Goal: Find specific page/section: Find specific page/section

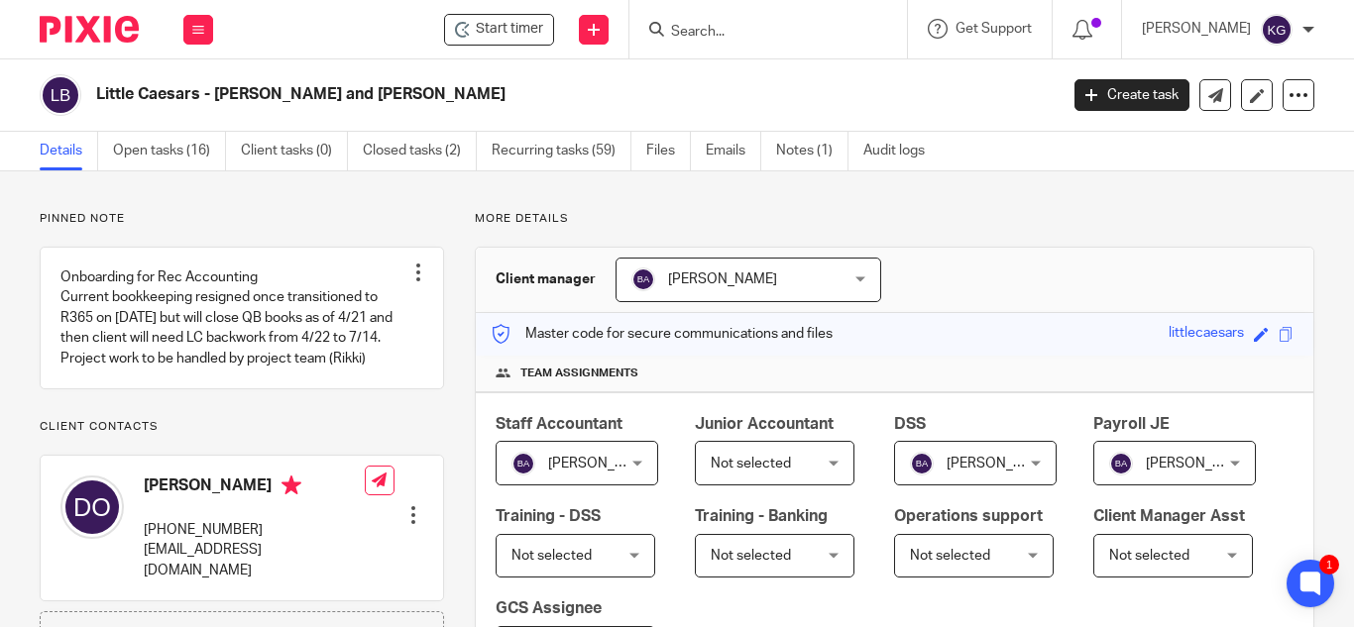
click at [757, 28] on input "Search" at bounding box center [758, 33] width 178 height 18
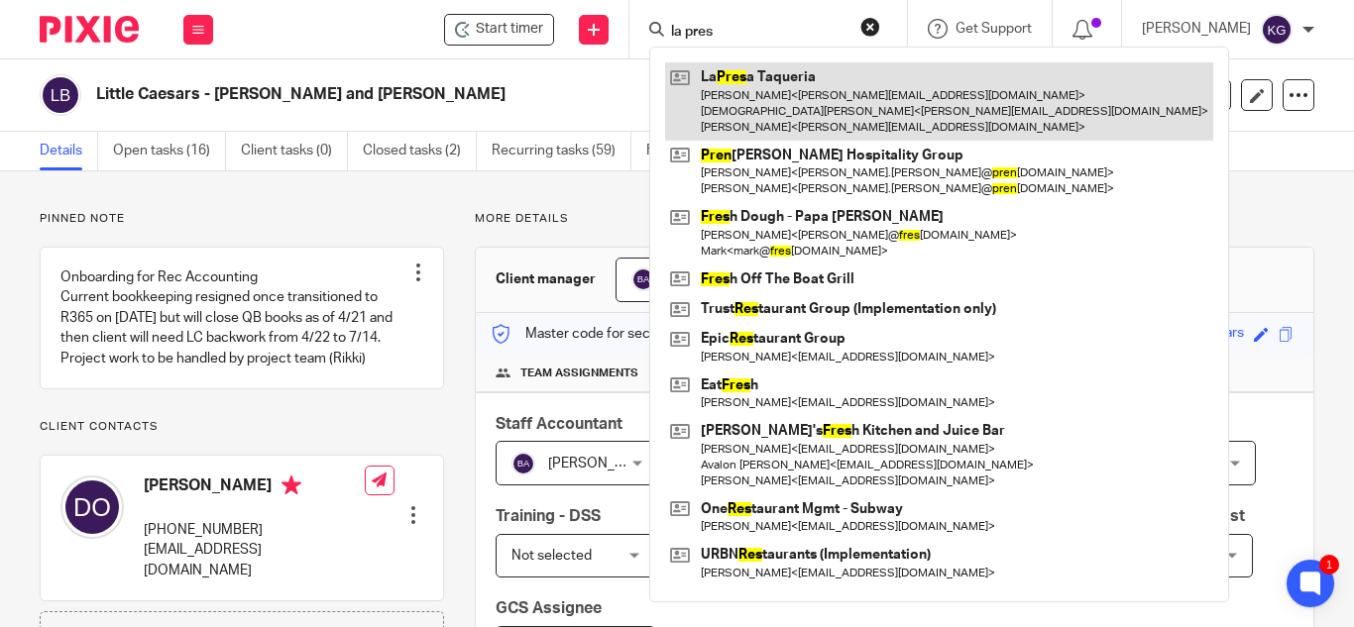
type input "la pres"
click at [781, 98] on link at bounding box center [939, 101] width 548 height 78
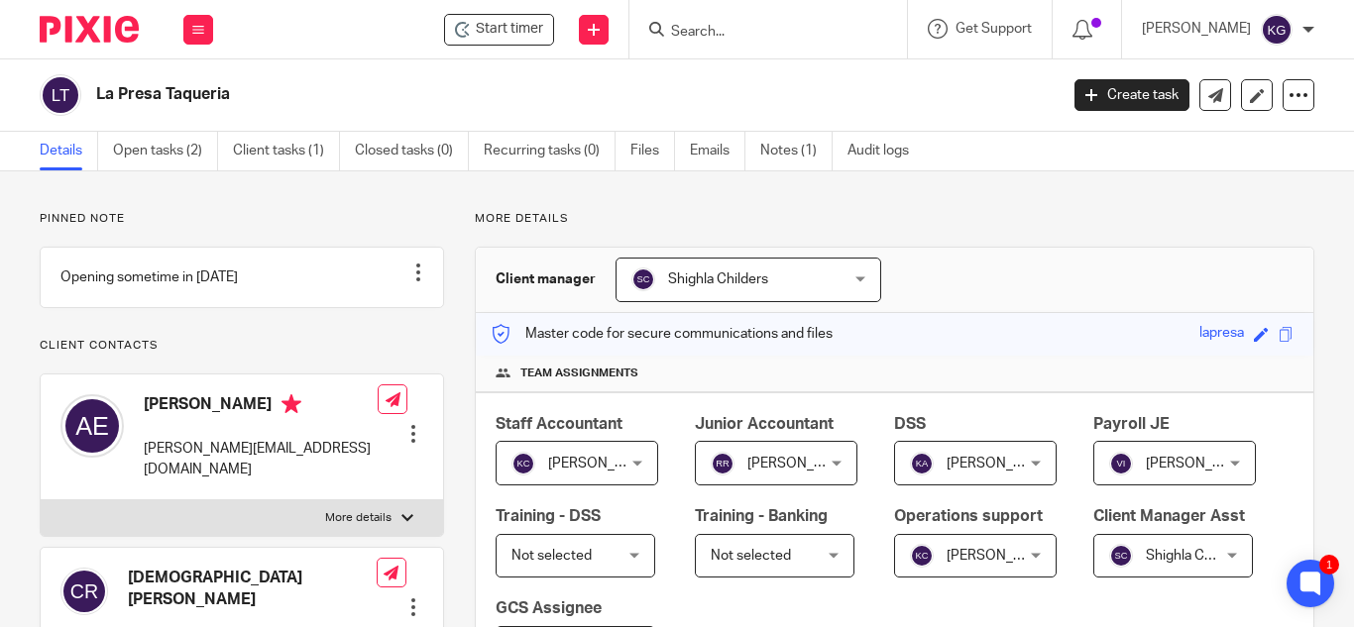
scroll to position [595, 0]
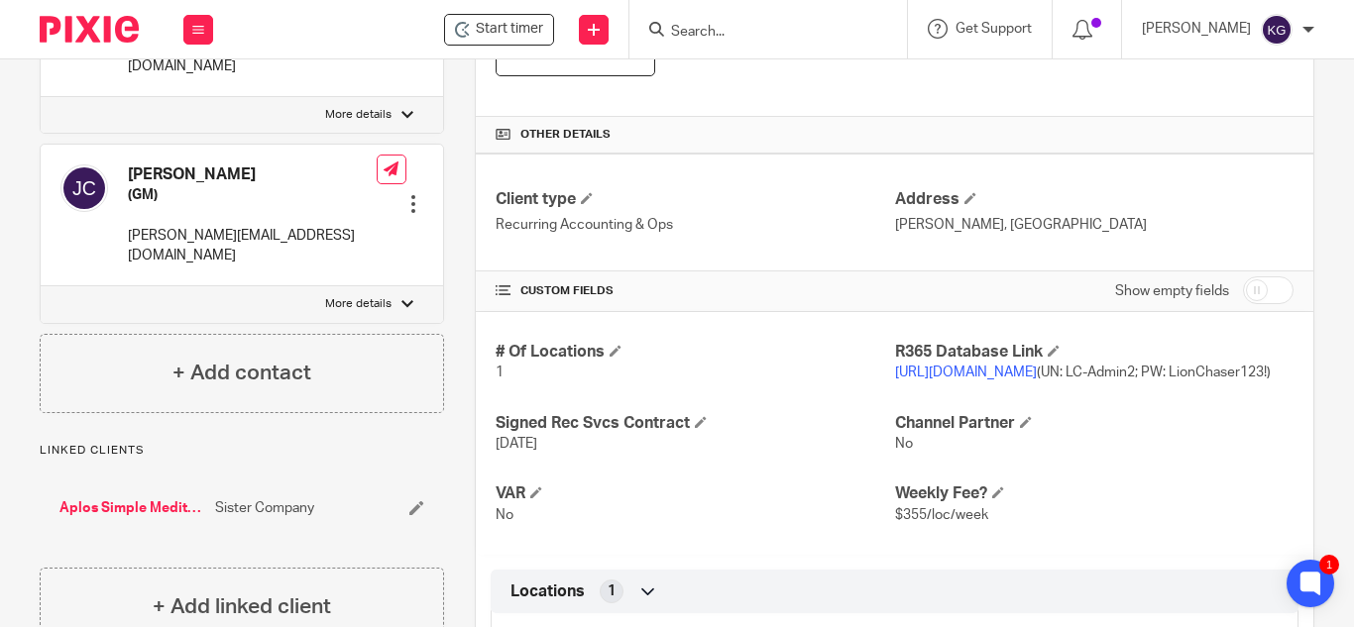
click at [1037, 371] on link "https://lapresa.restaurant365.com" at bounding box center [966, 373] width 142 height 14
click at [794, 38] on input "Search" at bounding box center [758, 33] width 178 height 18
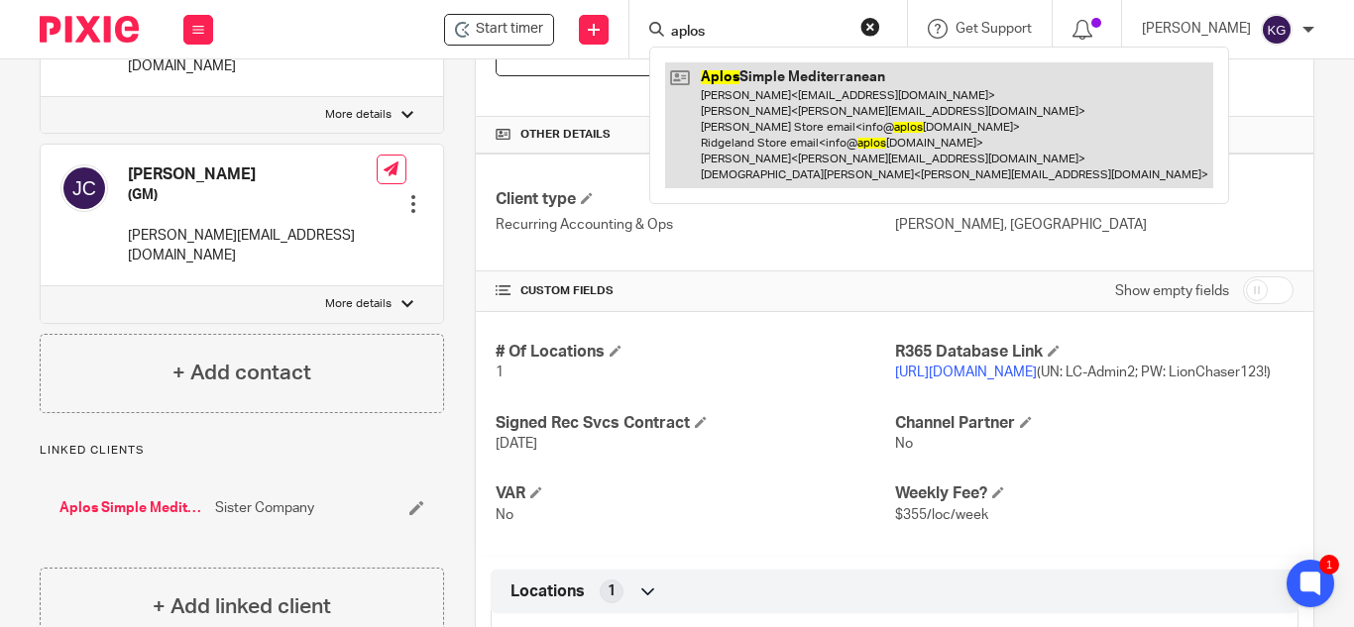
type input "aplos"
click at [782, 81] on link at bounding box center [939, 125] width 548 height 126
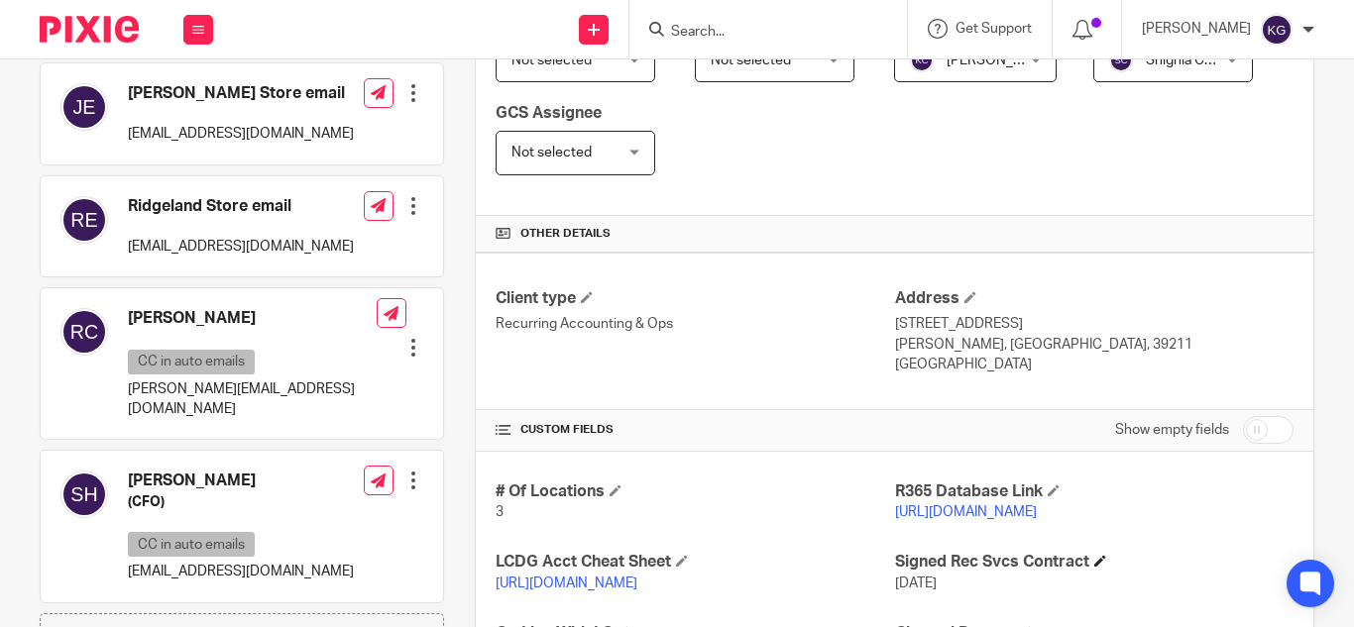
scroll to position [595, 0]
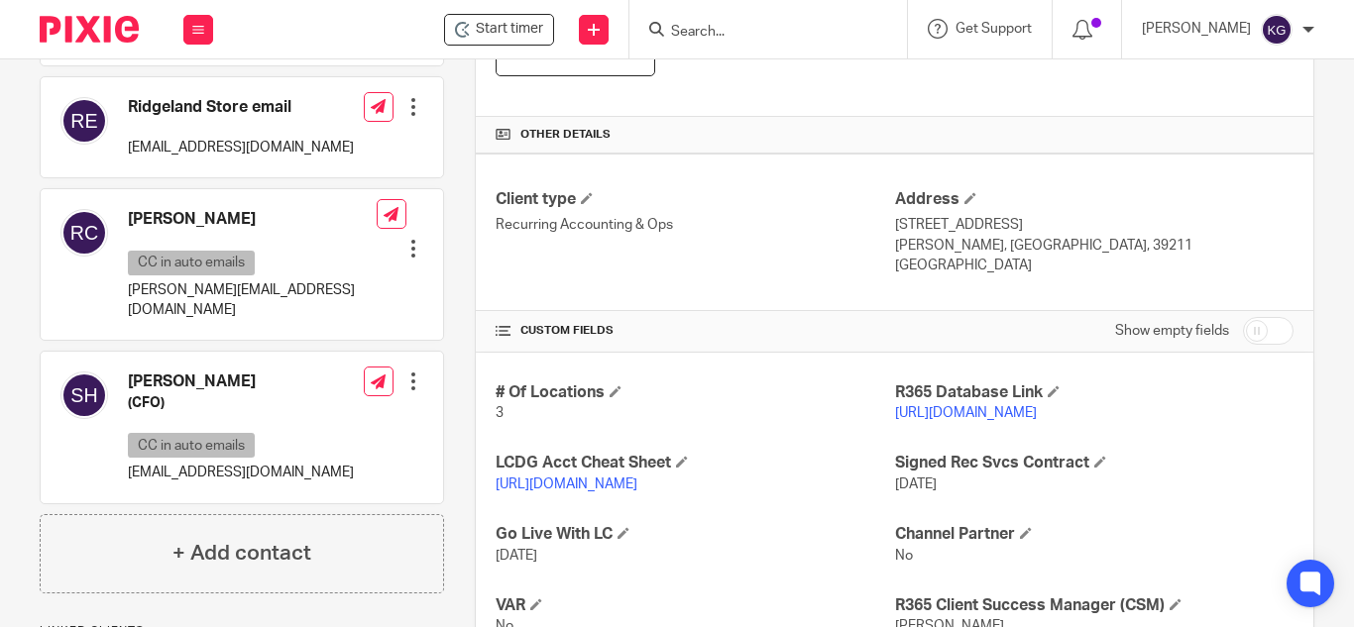
click at [969, 410] on link "https://aplosrestaurants.restaurant365.com/" at bounding box center [966, 413] width 142 height 14
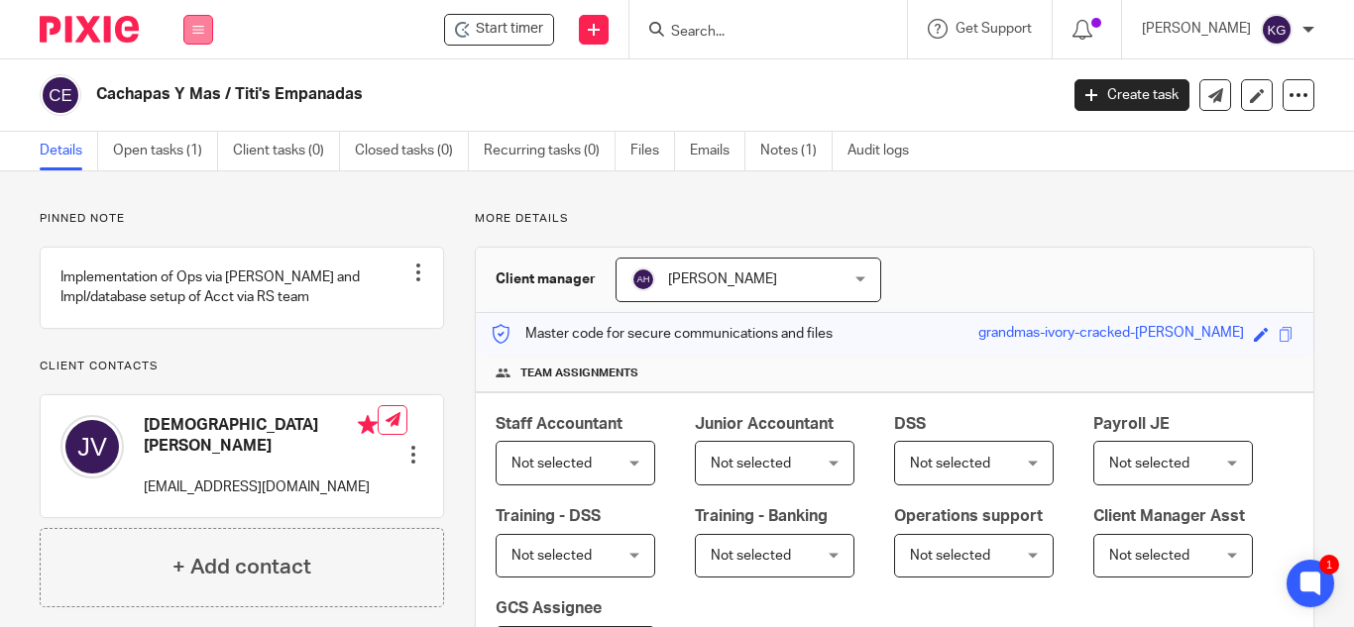
click at [189, 27] on button at bounding box center [198, 30] width 30 height 30
click at [202, 83] on li "Work" at bounding box center [197, 92] width 53 height 29
click at [192, 88] on link "Work" at bounding box center [187, 92] width 32 height 14
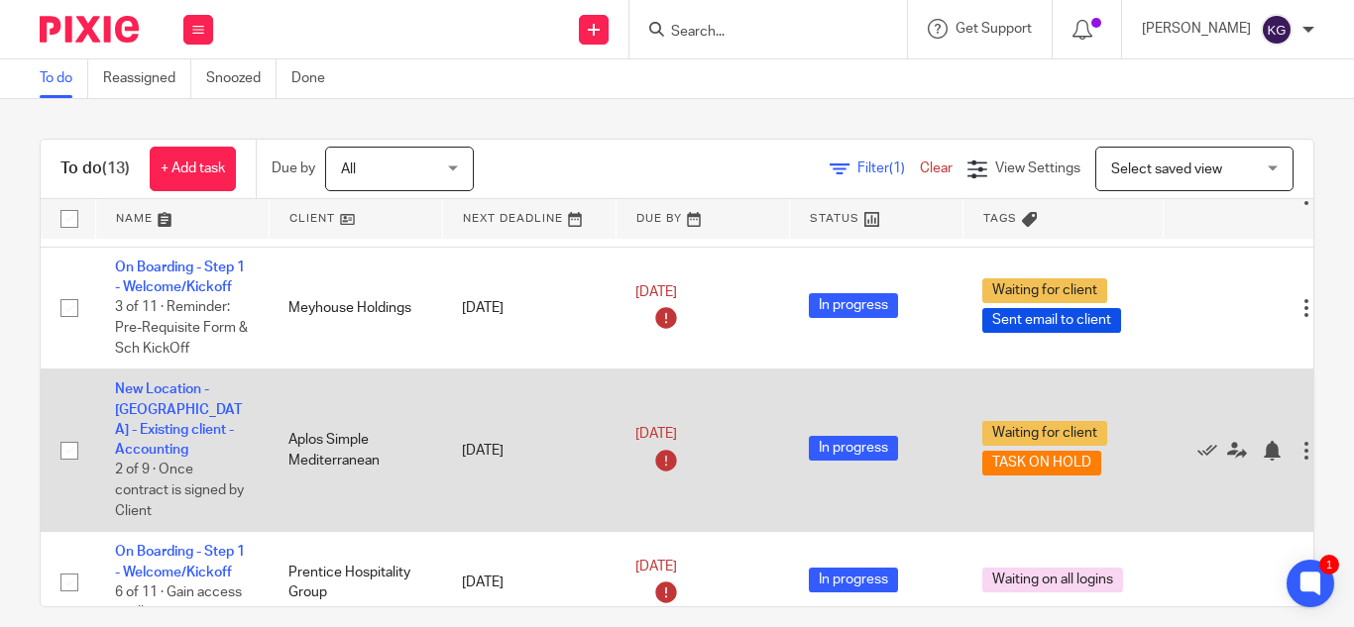
scroll to position [99, 0]
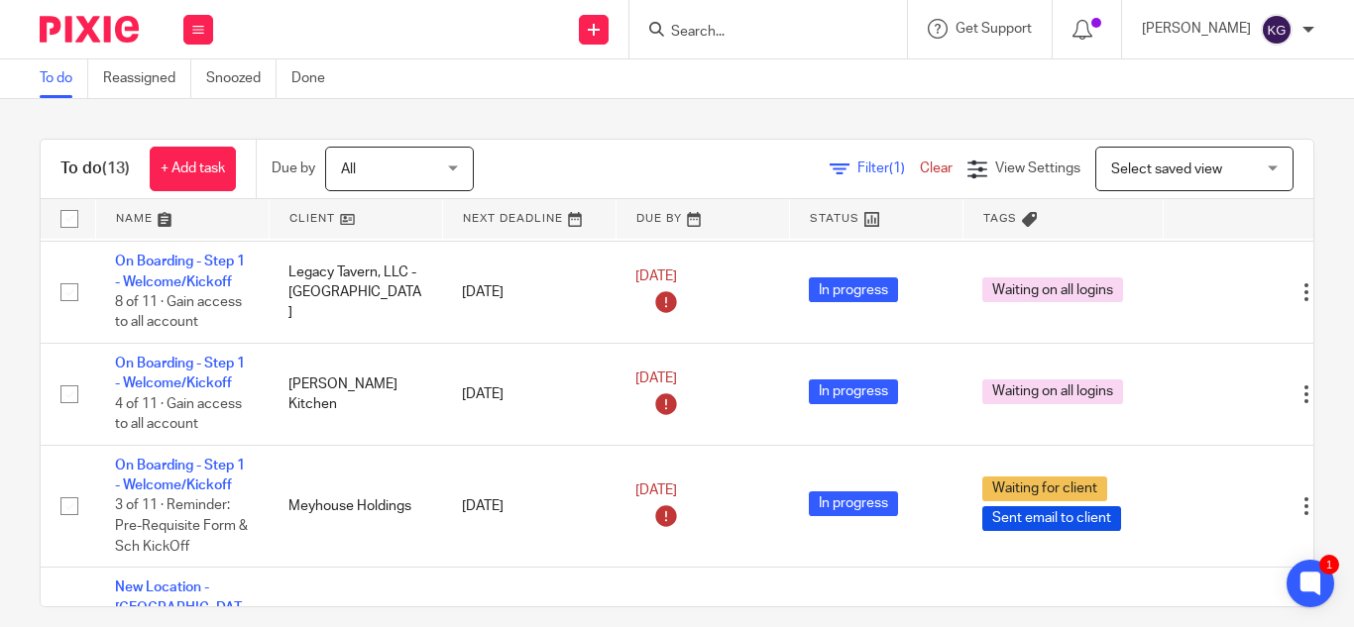
click at [767, 36] on input "Search" at bounding box center [758, 33] width 178 height 18
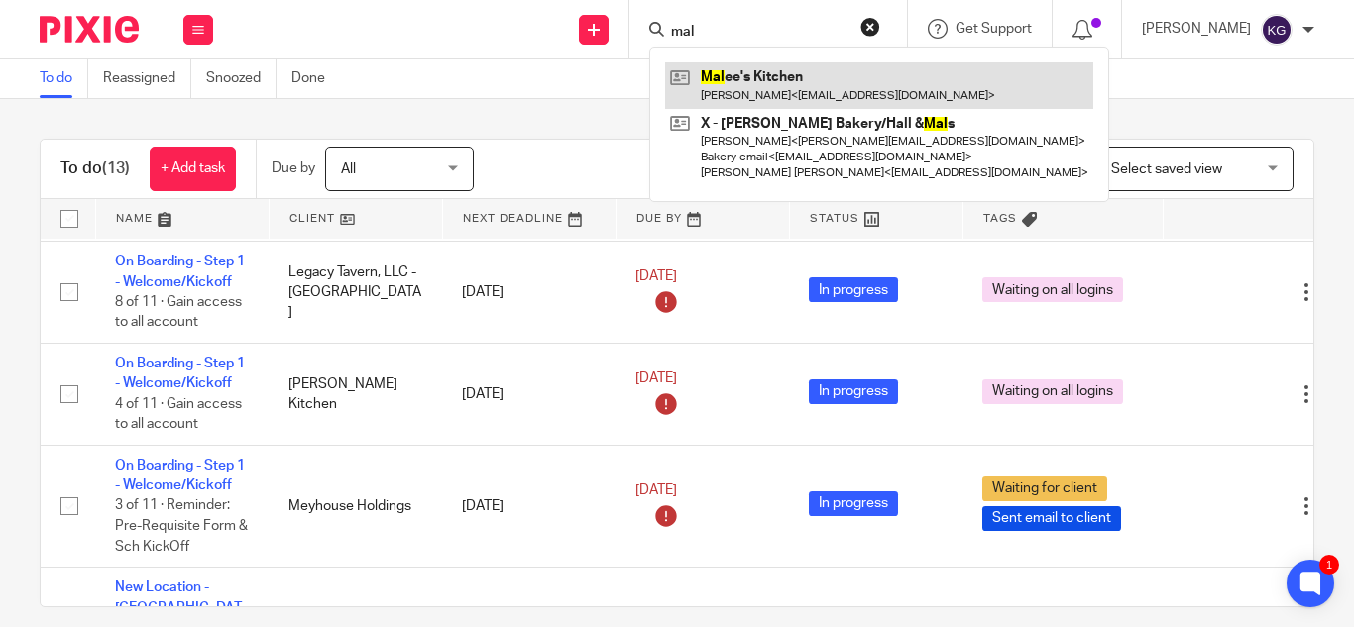
type input "mal"
click at [771, 80] on link at bounding box center [879, 85] width 428 height 46
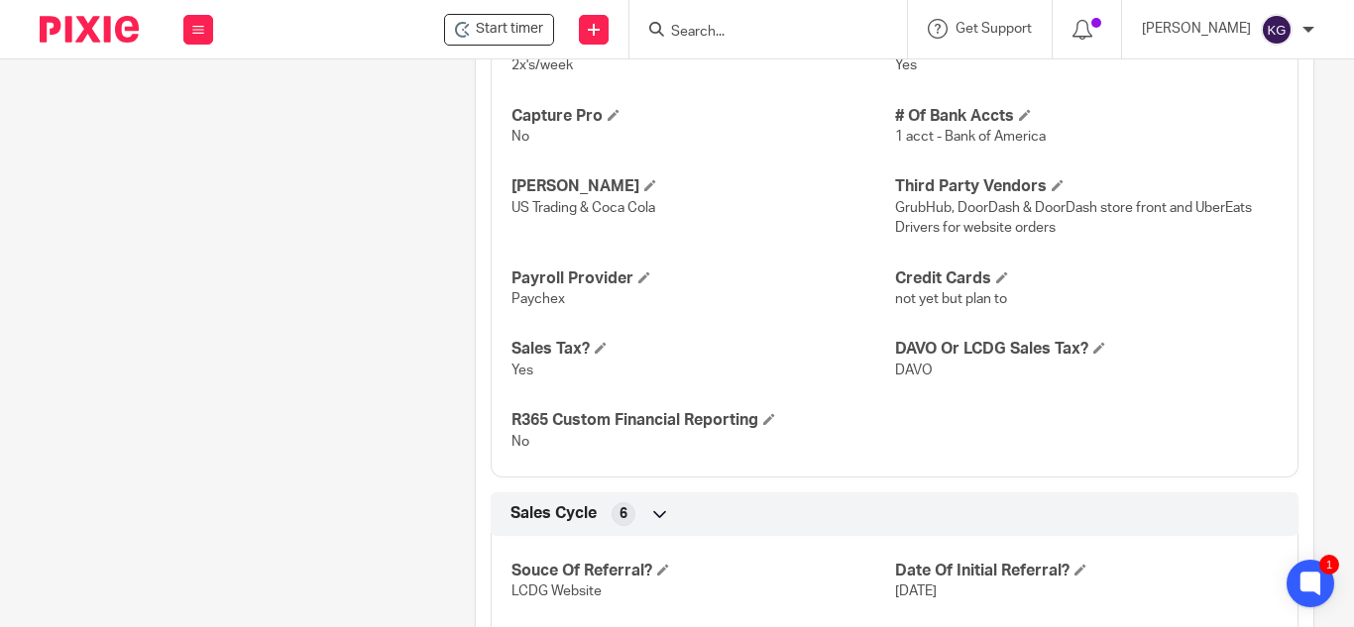
scroll to position [1563, 0]
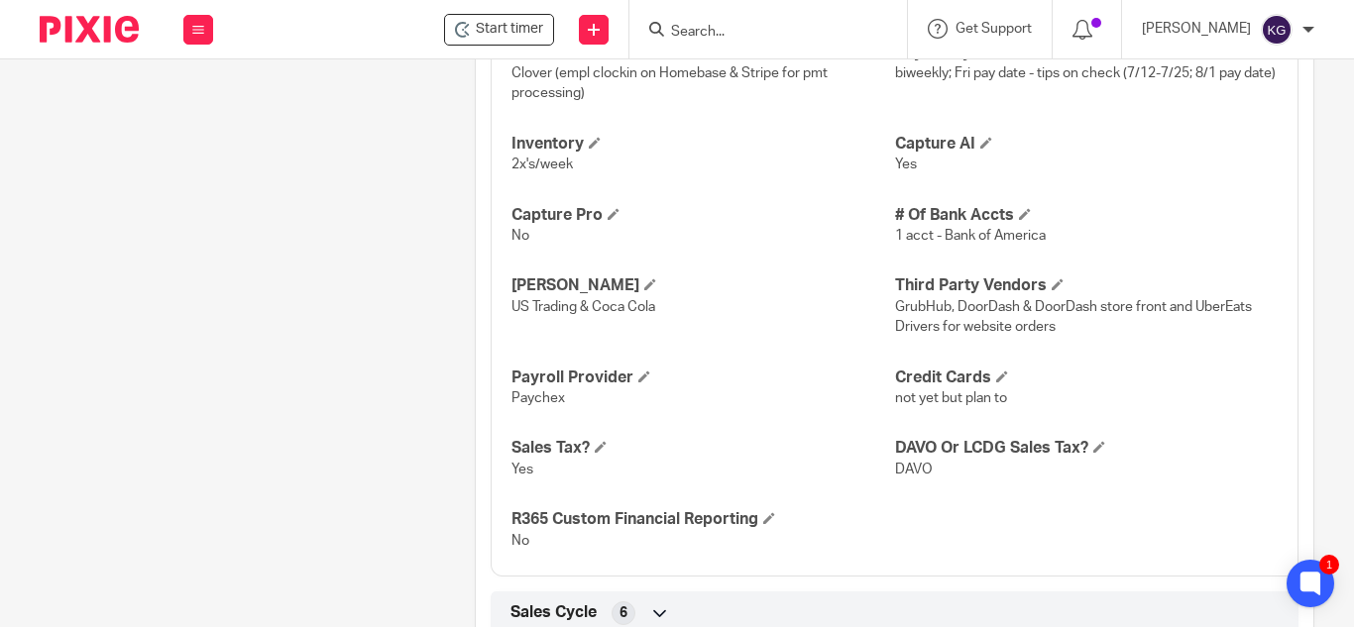
click at [732, 39] on input "Search" at bounding box center [758, 33] width 178 height 18
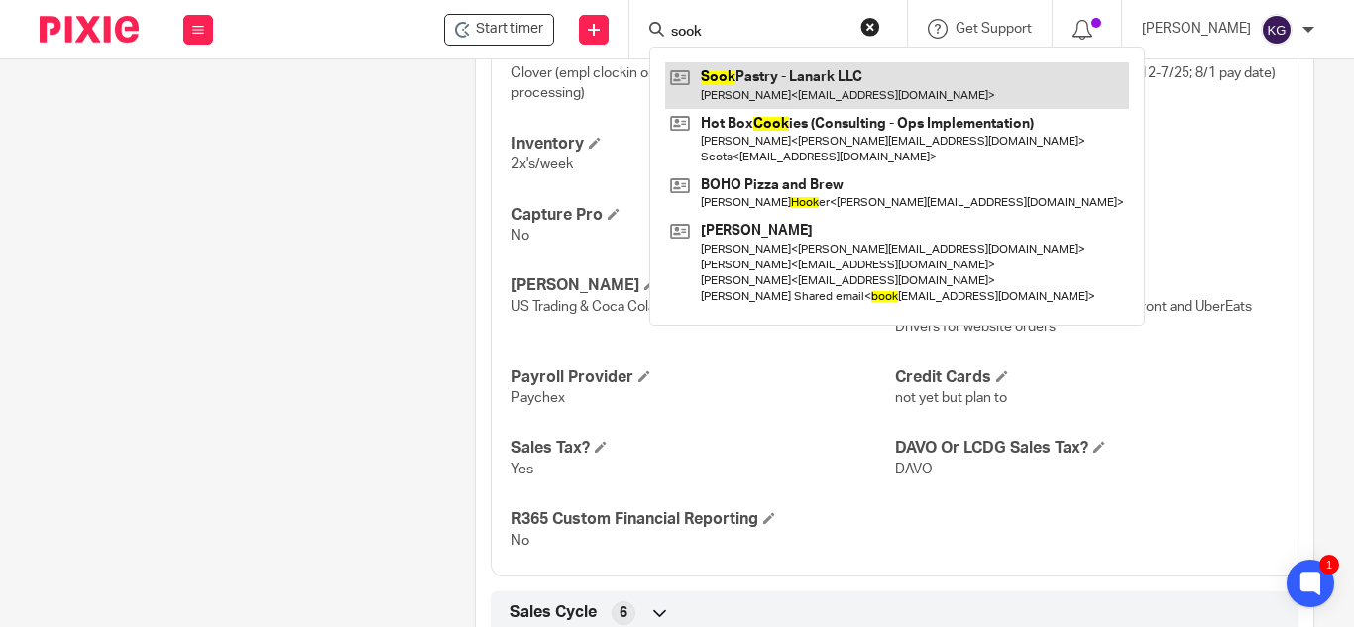
type input "sook"
click at [761, 74] on link at bounding box center [897, 85] width 464 height 46
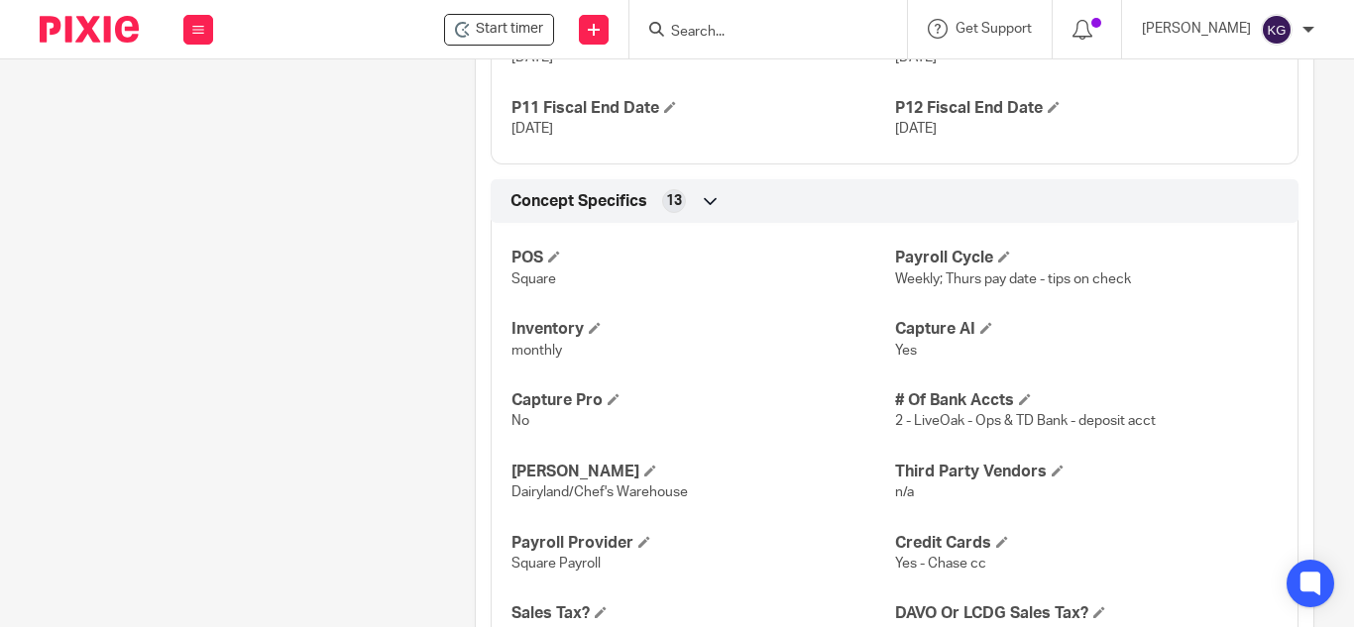
scroll to position [2105, 0]
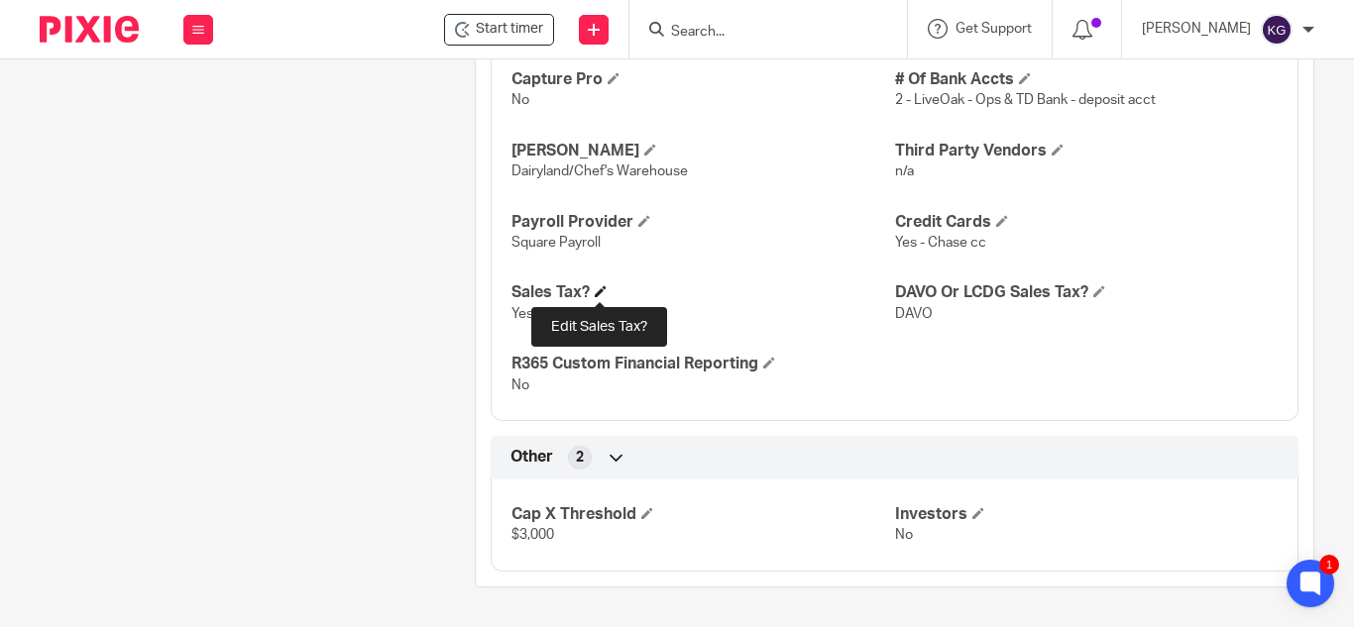
click at [598, 291] on span at bounding box center [601, 291] width 12 height 12
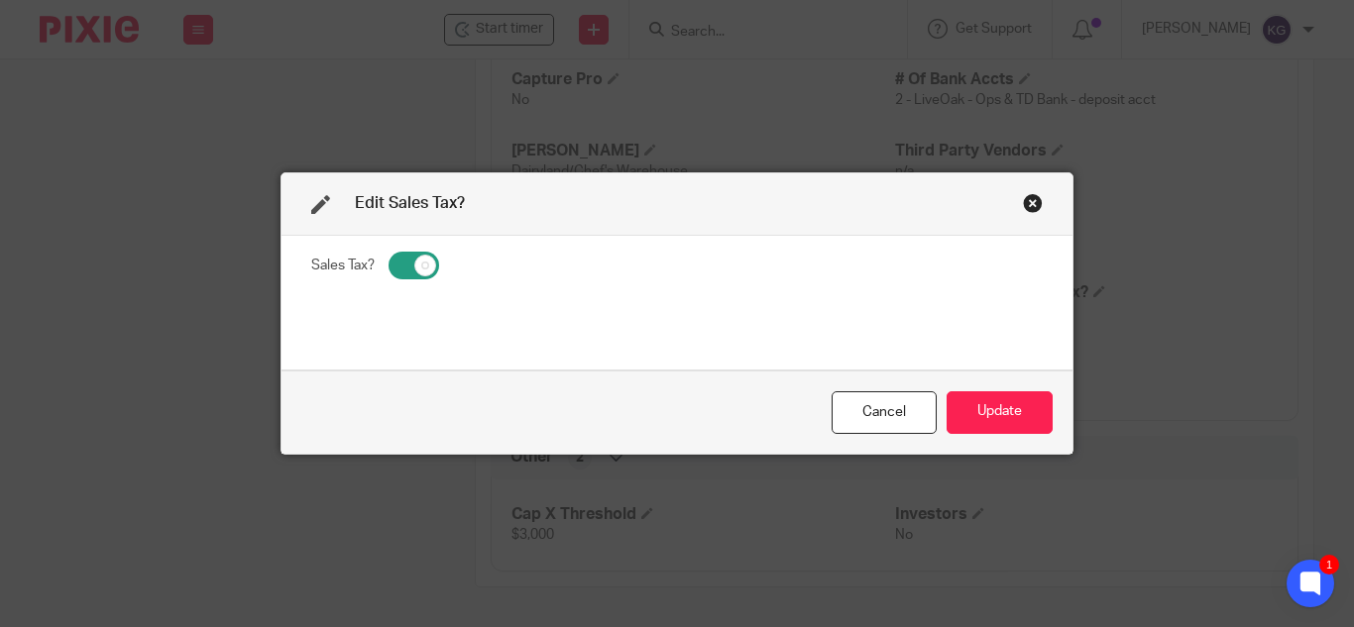
click at [1023, 201] on div "Close this dialog window" at bounding box center [1033, 203] width 20 height 20
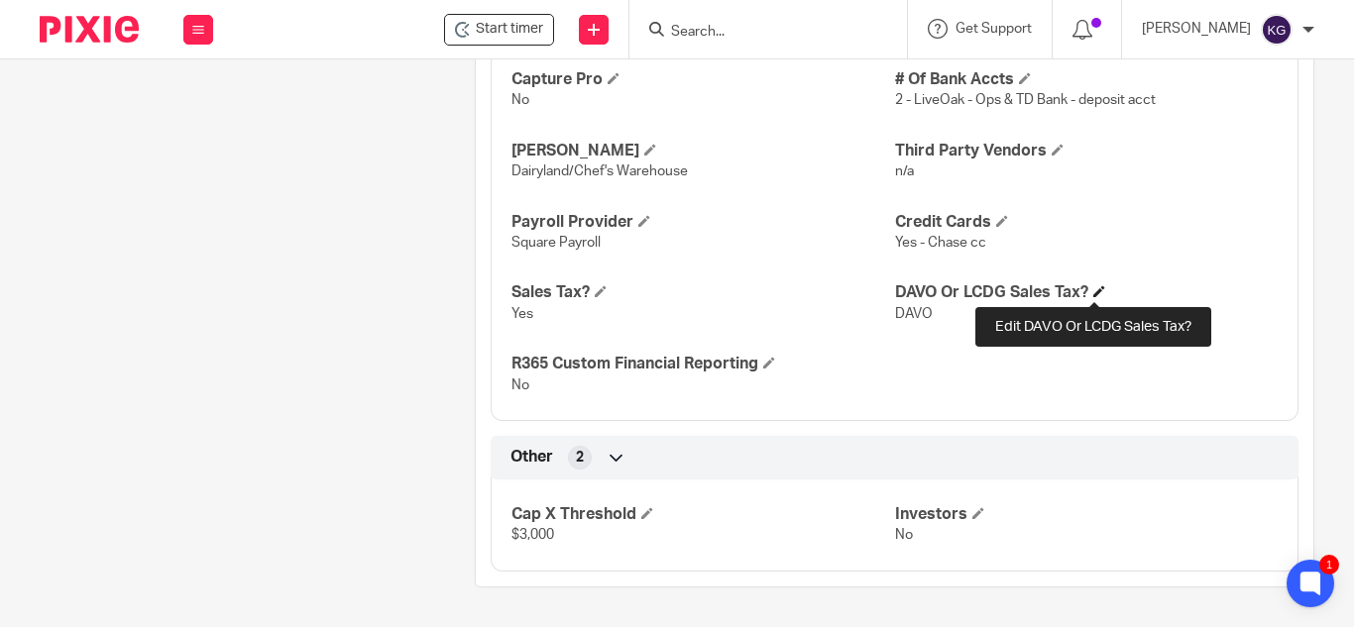
click at [1097, 293] on span at bounding box center [1099, 291] width 12 height 12
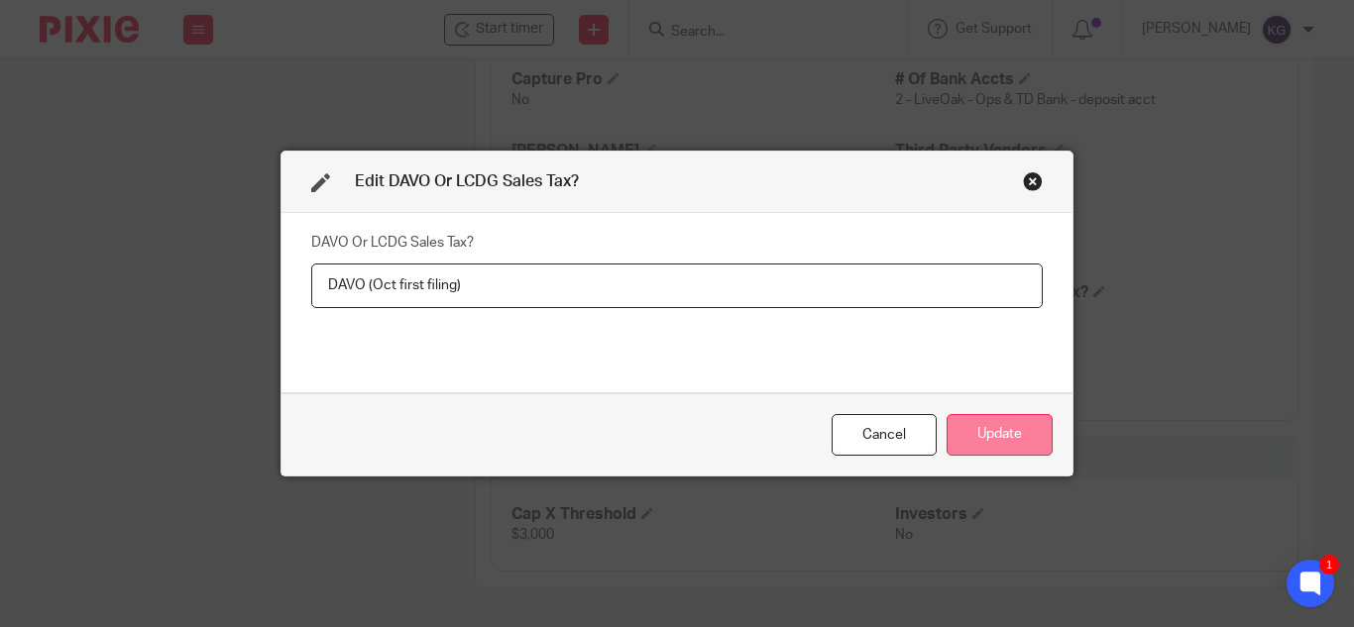
type input "DAVO (Oct first filing)"
click at [998, 448] on button "Update" at bounding box center [999, 435] width 106 height 43
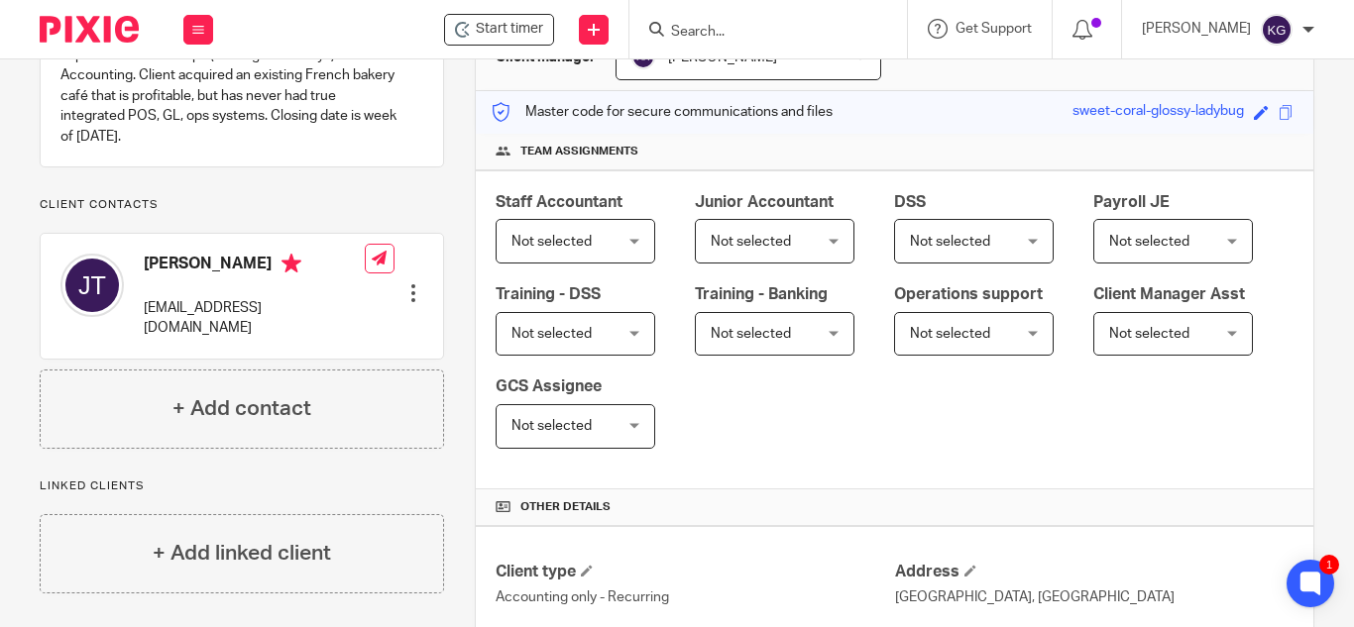
scroll to position [0, 0]
